Goal: Register for event/course

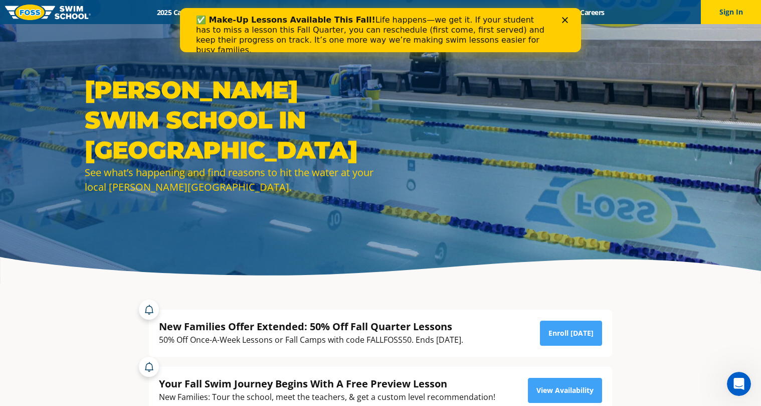
click at [567, 19] on polygon "Close" at bounding box center [565, 20] width 6 height 6
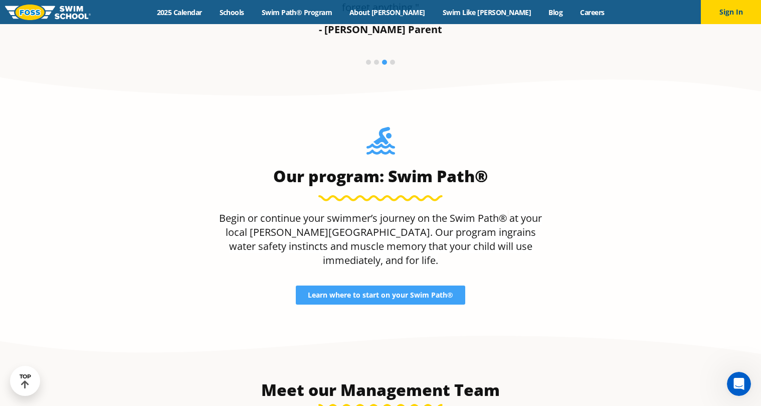
scroll to position [925, 0]
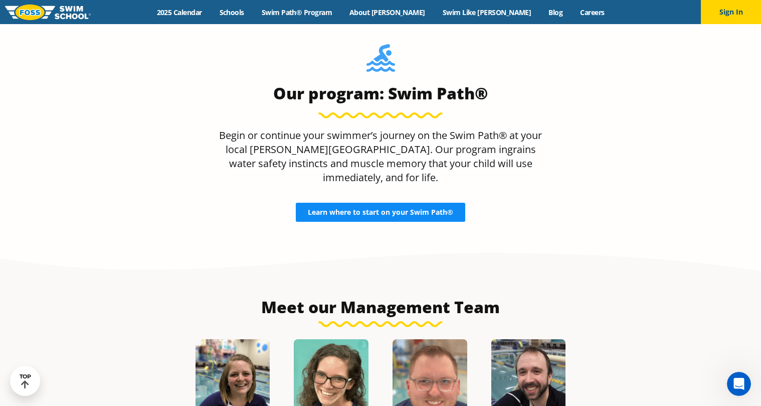
click at [372, 216] on span "Learn where to start on your Swim Path®" at bounding box center [380, 212] width 145 height 7
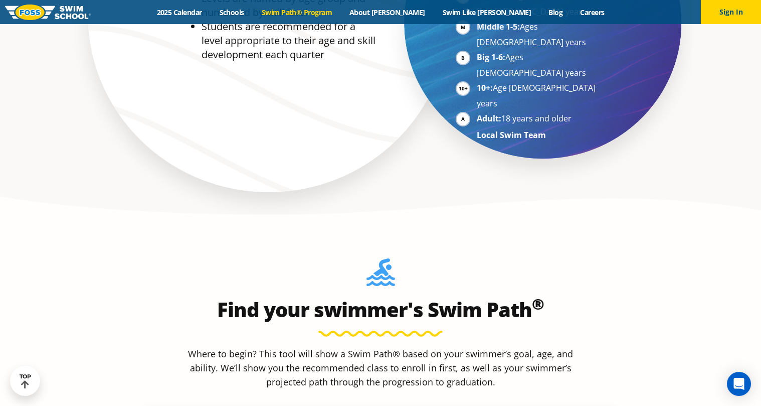
scroll to position [861, 0]
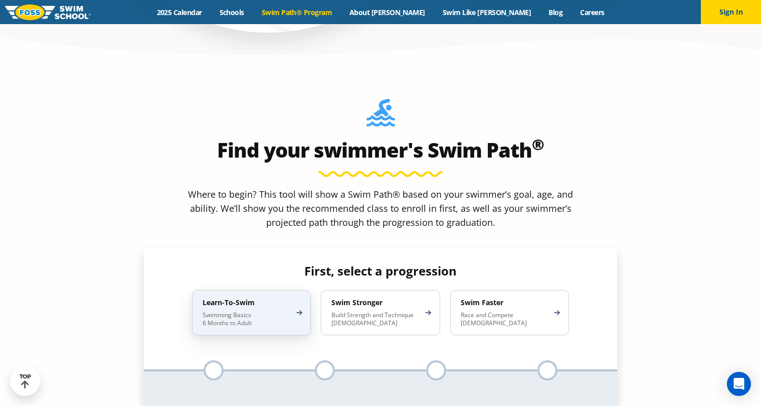
click at [254, 311] on p "Swimming Basics 6 Months to Adult" at bounding box center [247, 319] width 88 height 16
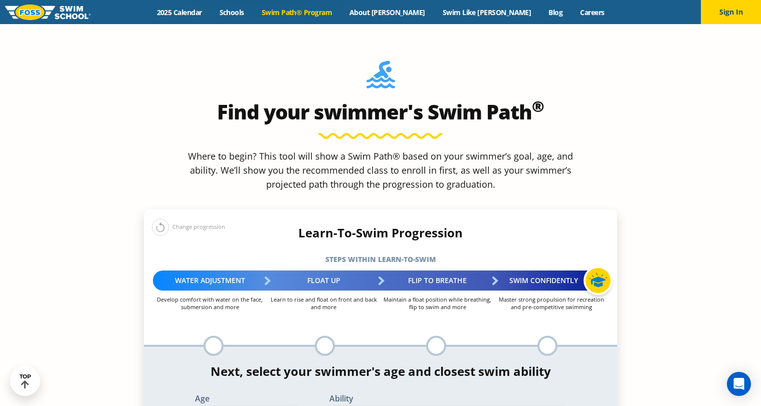
scroll to position [919, 0]
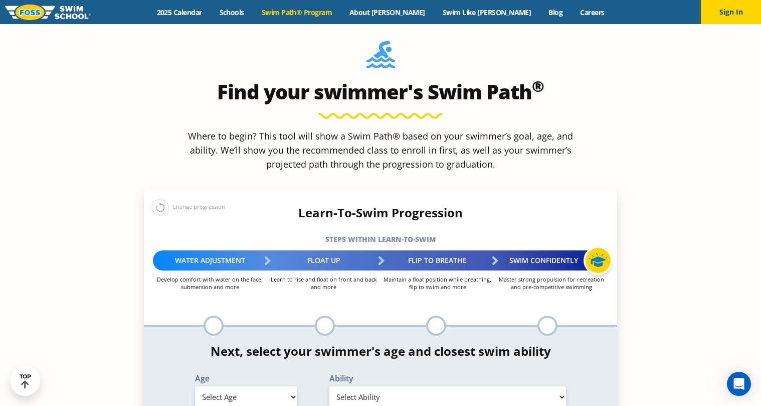
select select "6-months---1-year"
select select "6-months---1-year-comfortable-with-water-poured-over-face-eyes-and-ears-and-wit…"
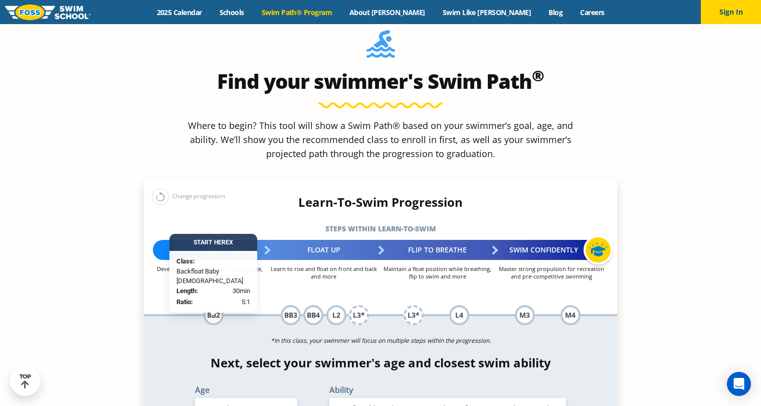
scroll to position [990, 0]
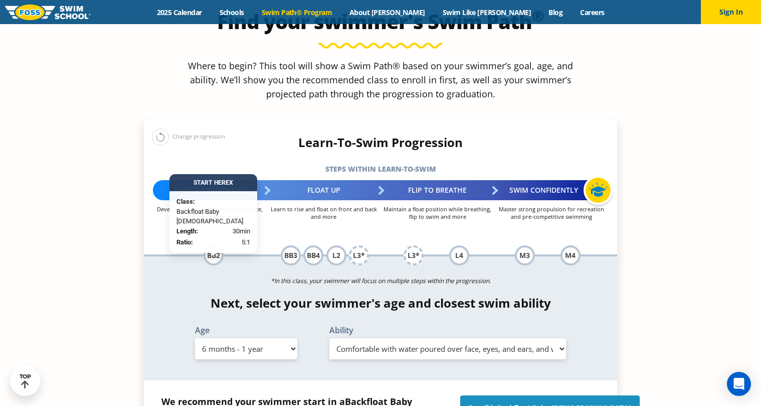
click at [542, 403] on span "Backfloat Baby 2" at bounding box center [565, 408] width 134 height 10
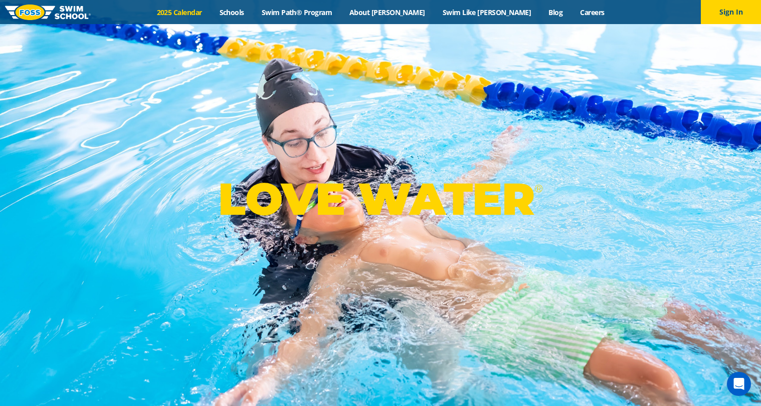
click at [211, 15] on link "2025 Calendar" at bounding box center [179, 13] width 63 height 10
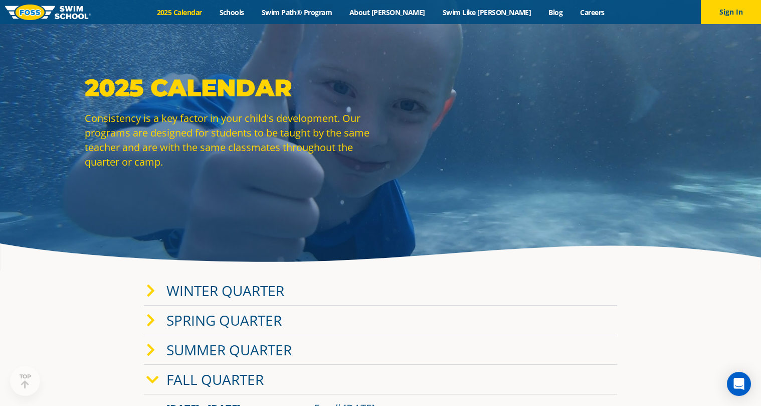
scroll to position [74, 0]
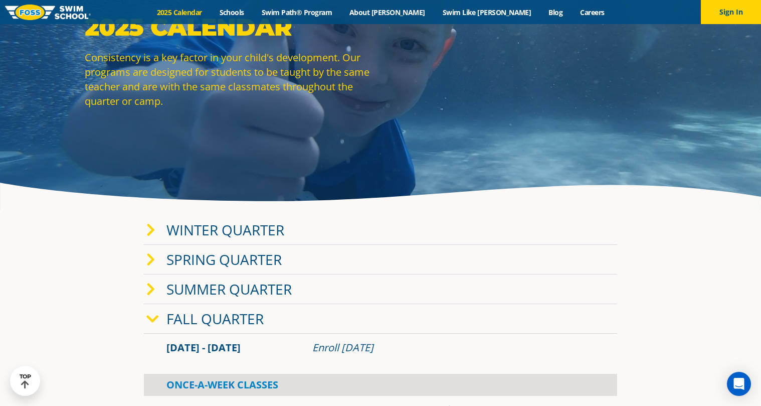
click at [148, 225] on icon at bounding box center [150, 230] width 9 height 14
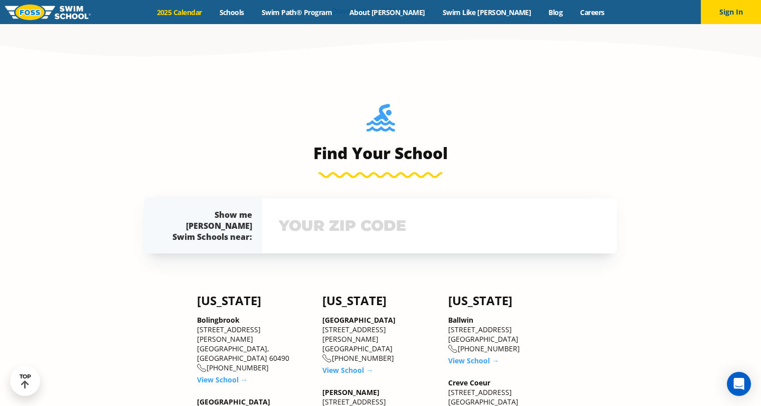
scroll to position [861, 0]
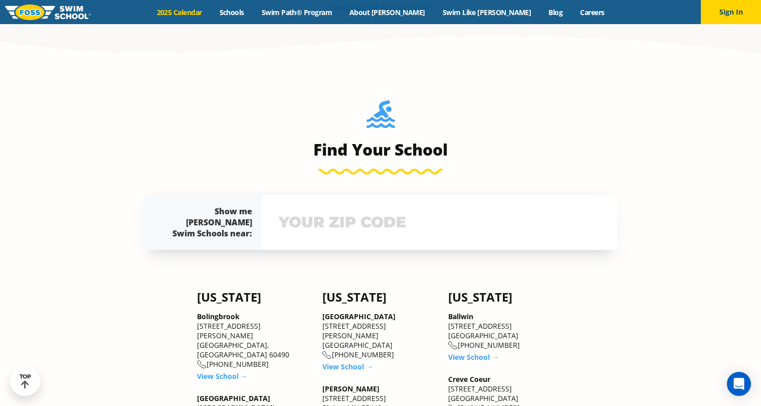
click at [341, 227] on div "View school & class schedule" at bounding box center [439, 222] width 355 height 55
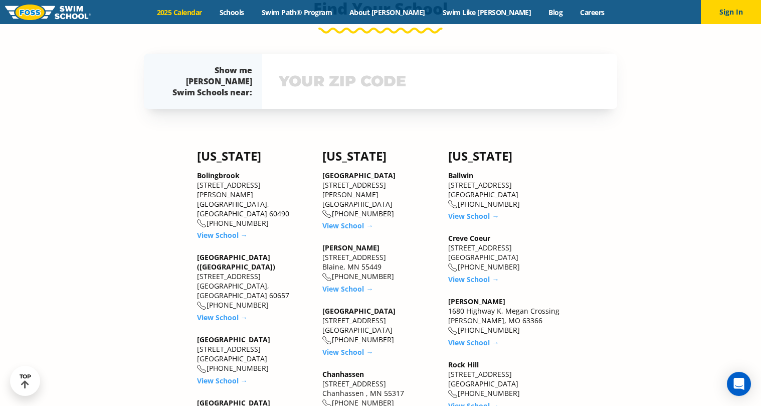
scroll to position [1009, 0]
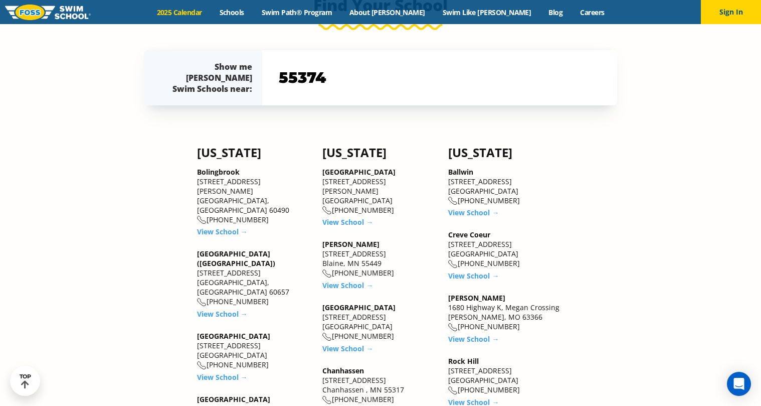
type input "55374"
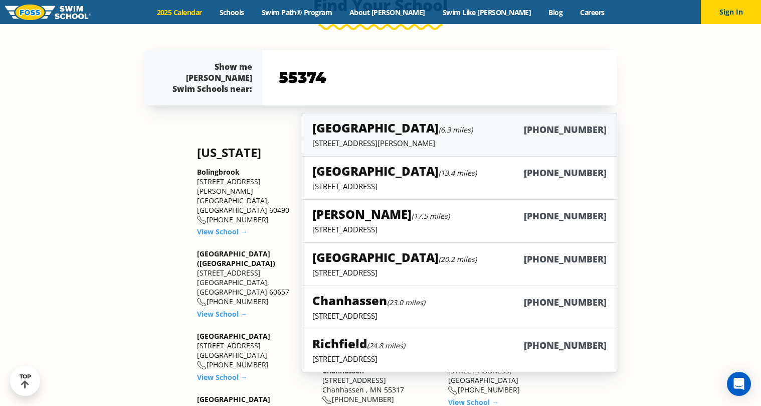
click at [472, 134] on div "Maple Grove (6.3 miles) (763) 416-8993" at bounding box center [459, 128] width 294 height 19
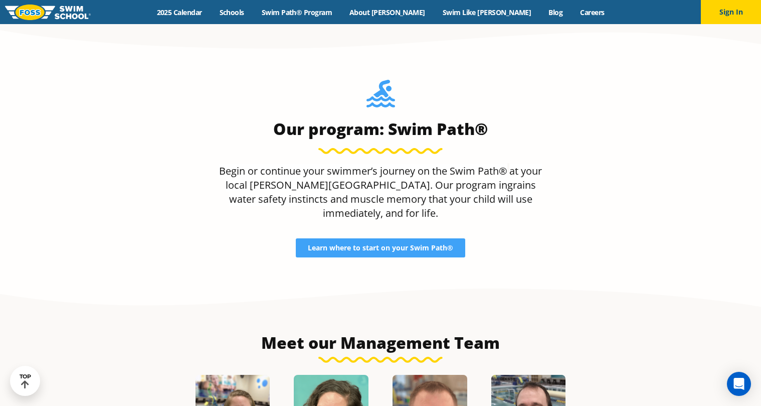
scroll to position [889, 0]
click at [341, 11] on link "Swim Path® Program" at bounding box center [297, 13] width 88 height 10
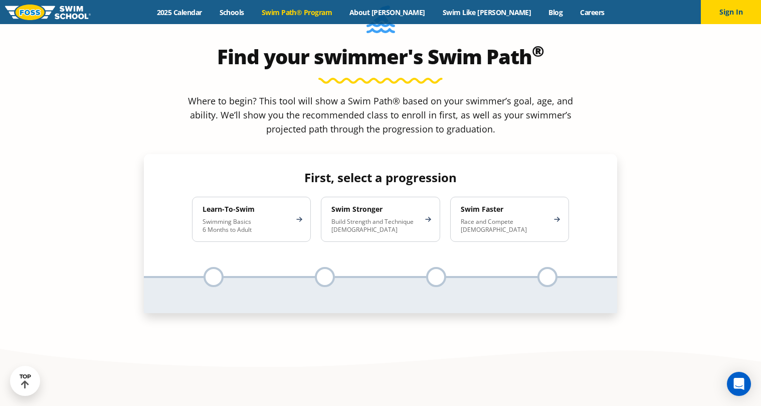
scroll to position [951, 0]
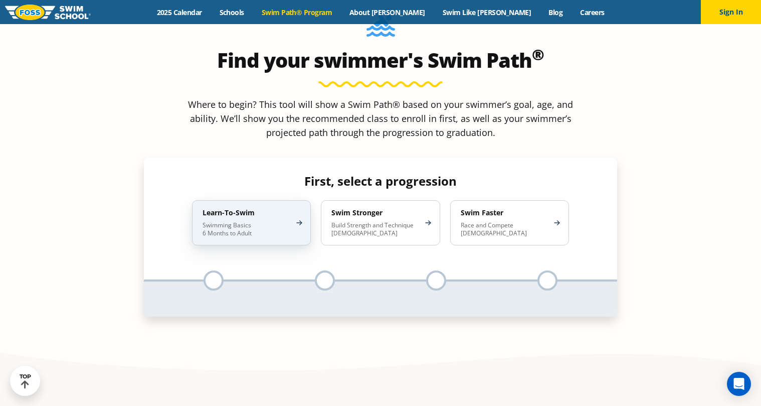
click at [219, 221] on p "Swimming Basics 6 Months to Adult" at bounding box center [247, 229] width 88 height 16
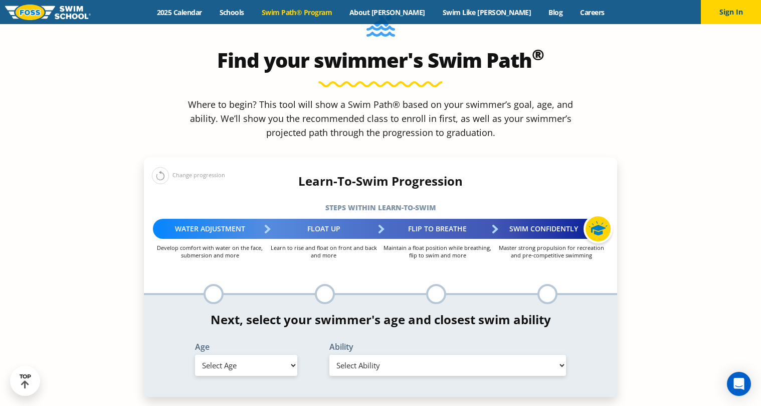
select select "6-months---1-year"
select select "6-months---1-year-comfortable-with-water-poured-over-face-eyes-and-ears-and-wit…"
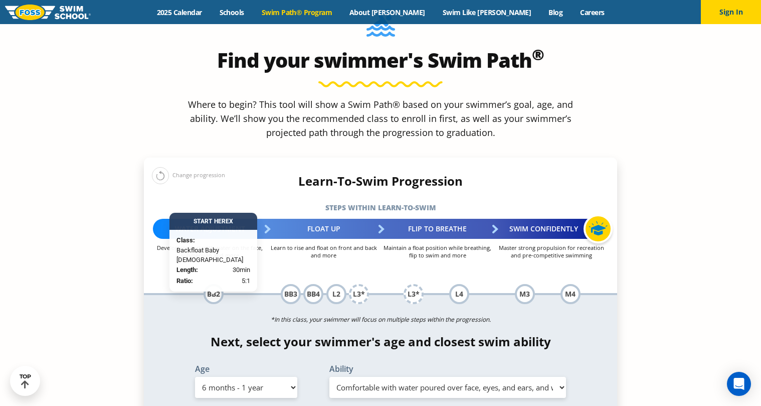
click at [212, 284] on div "BB2" at bounding box center [214, 294] width 20 height 20
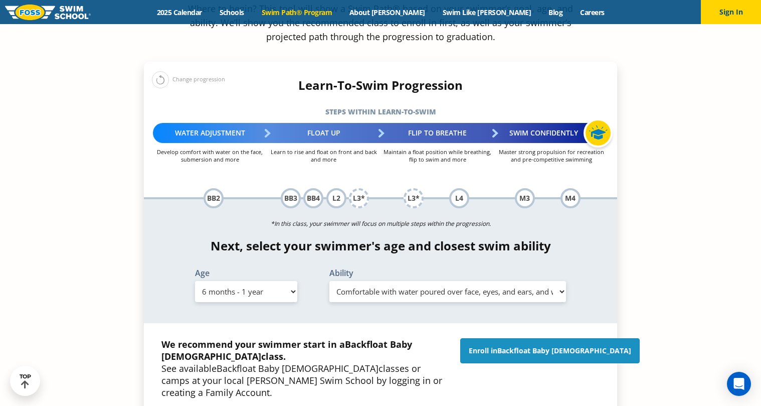
scroll to position [1051, 0]
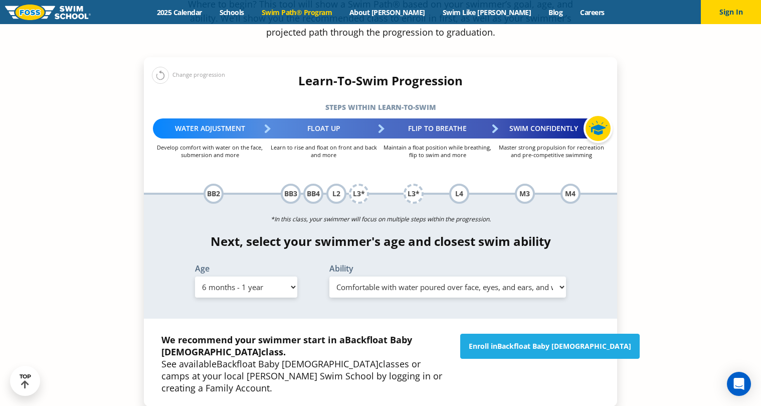
click at [527, 334] on div "Enroll in Backfloat Baby [DEMOGRAPHIC_DATA]" at bounding box center [529, 364] width 149 height 60
click at [526, 334] on link "Enroll in Backfloat Baby [DEMOGRAPHIC_DATA]" at bounding box center [550, 346] width 180 height 25
